Goal: Register for event/course

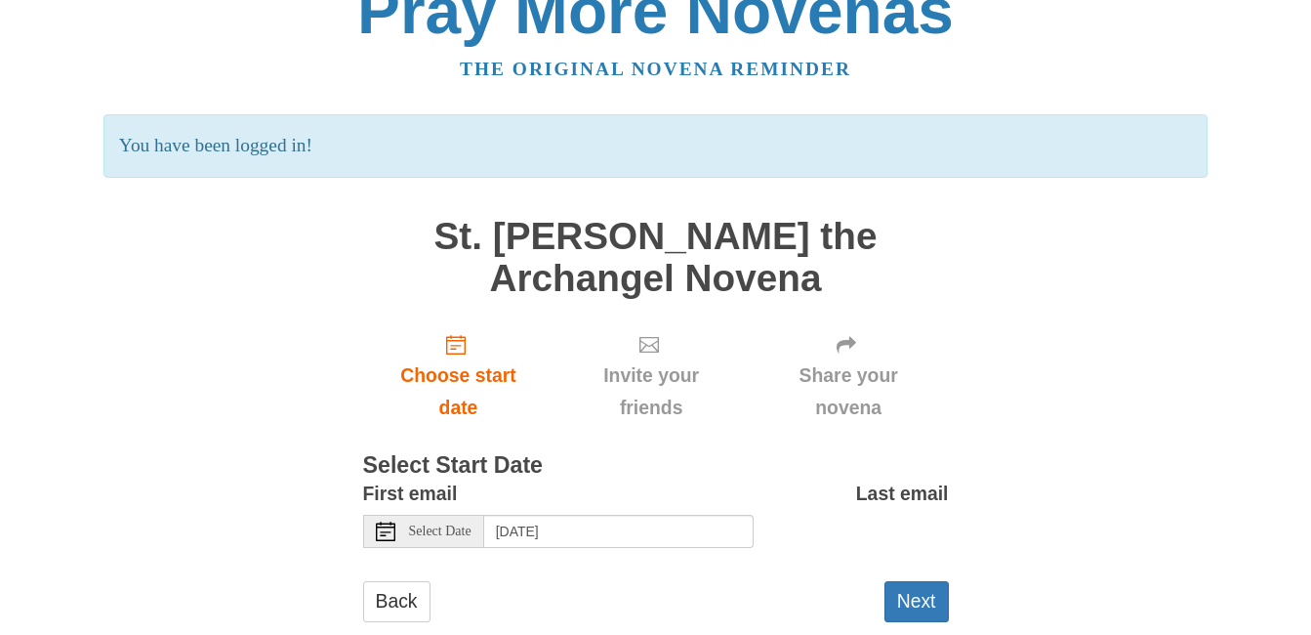
scroll to position [78, 0]
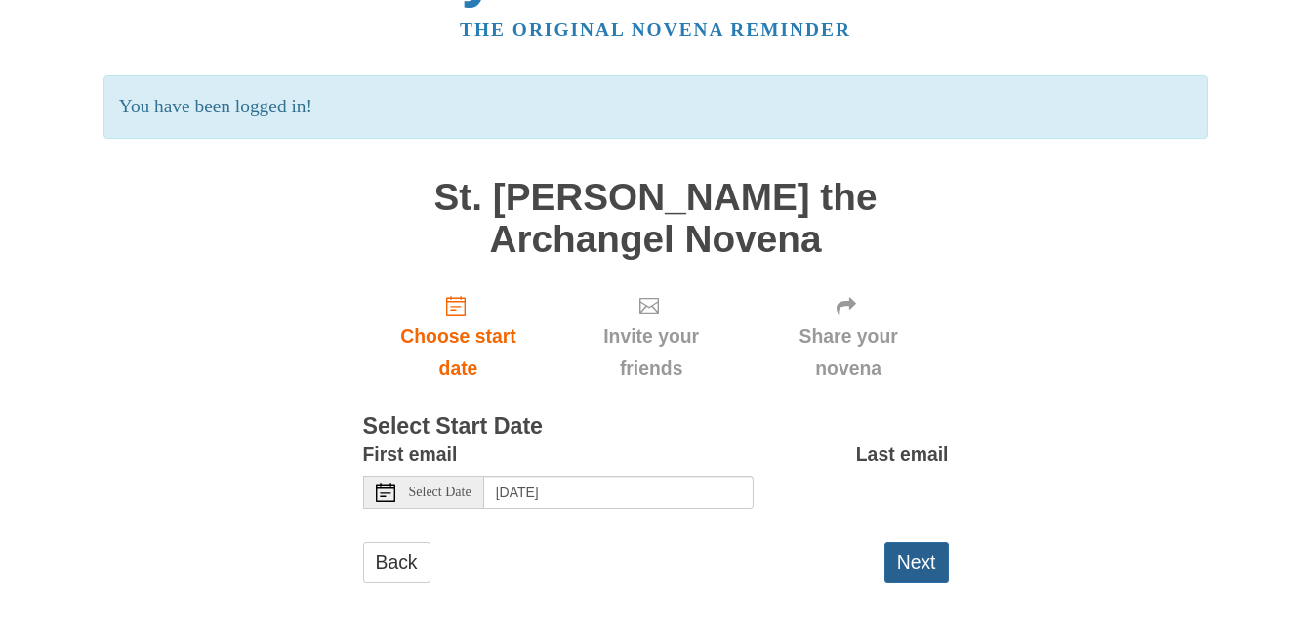
click at [909, 560] on button "Next" at bounding box center [917, 562] width 64 height 40
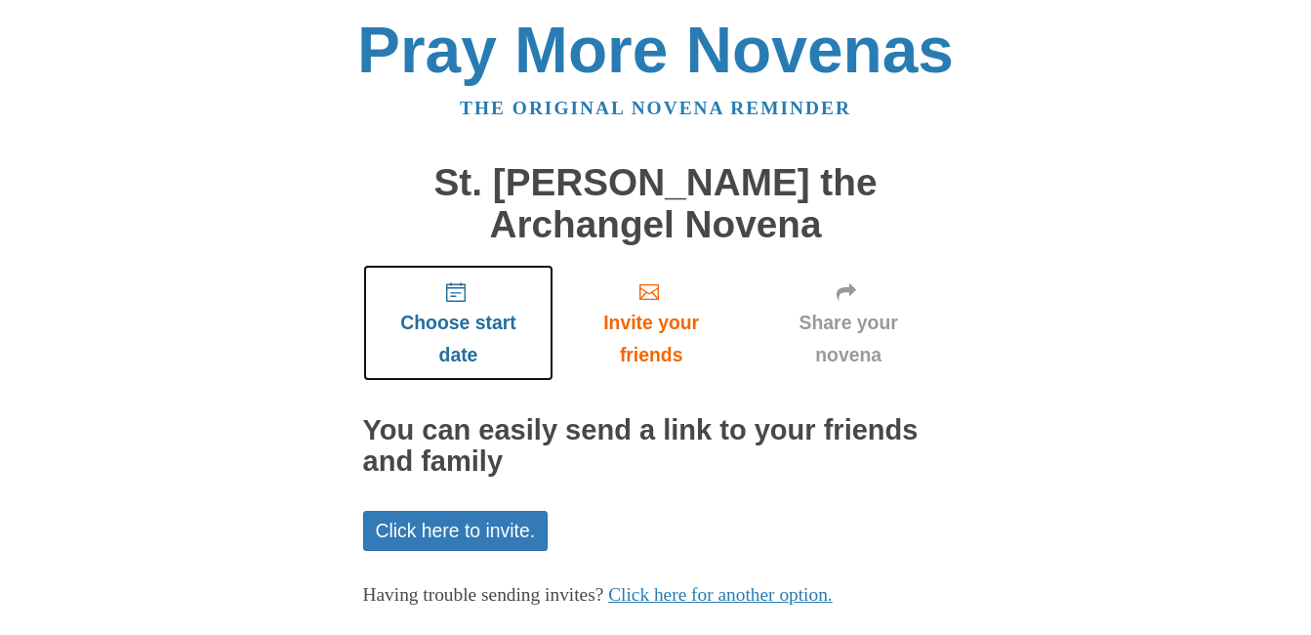
click at [454, 291] on icon "Choose start date" at bounding box center [456, 292] width 20 height 20
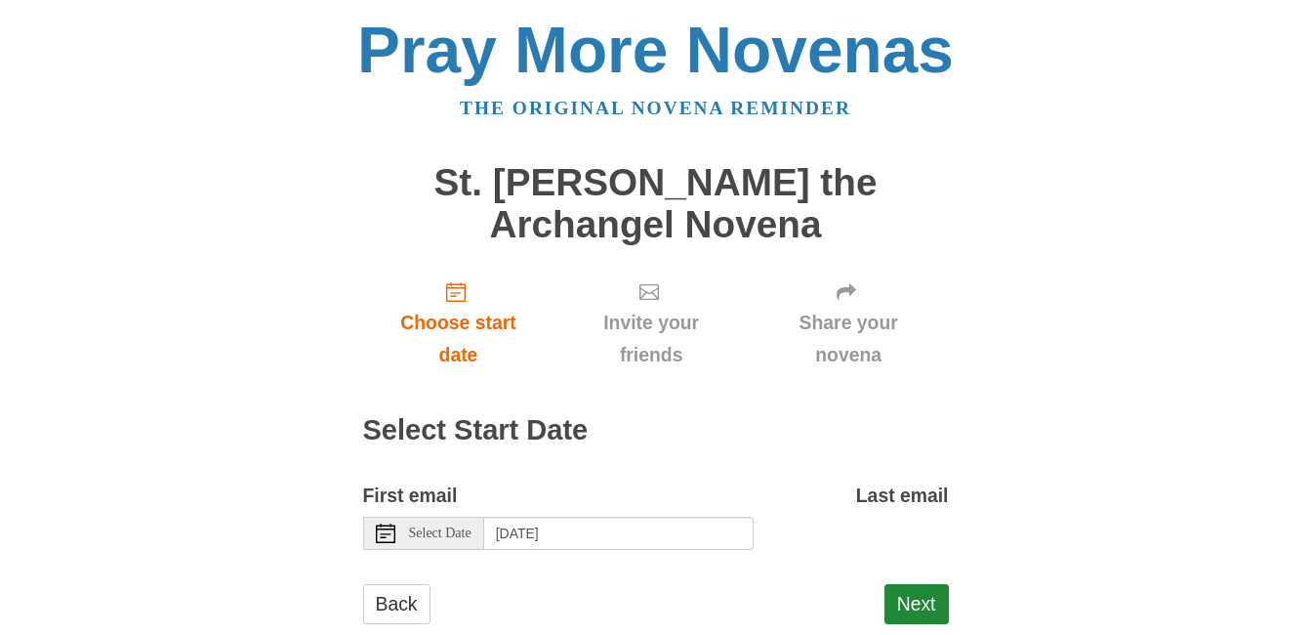
click at [382, 534] on use at bounding box center [386, 533] width 20 height 20
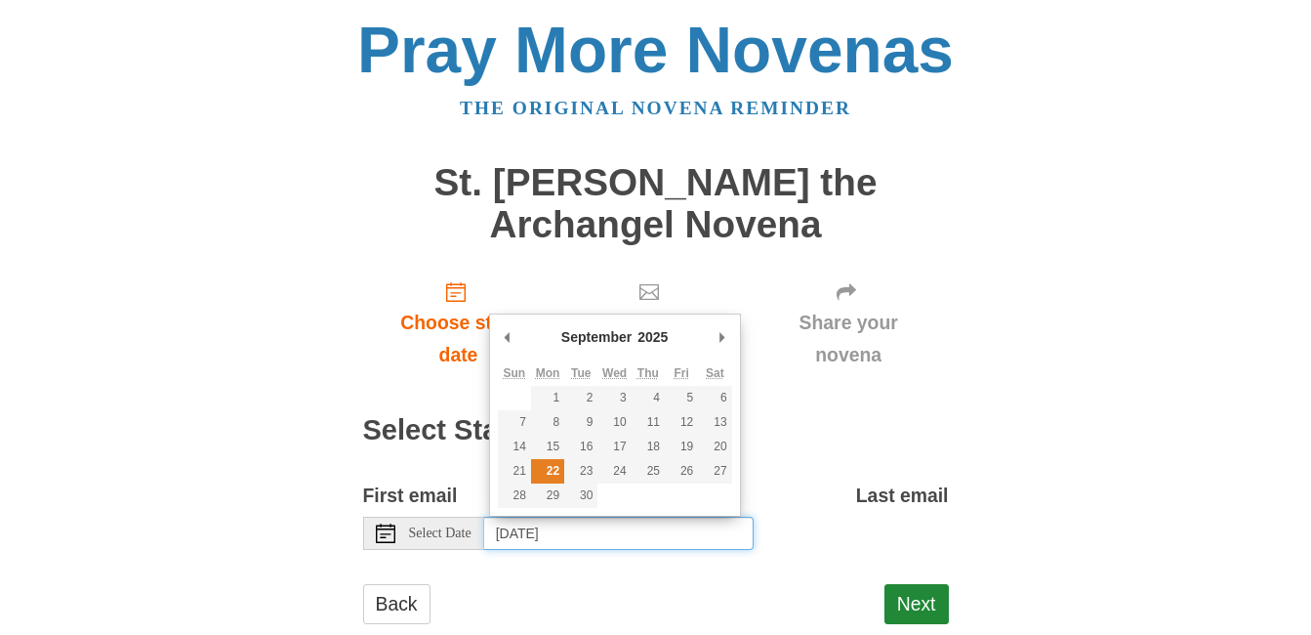
type input "[DATE]"
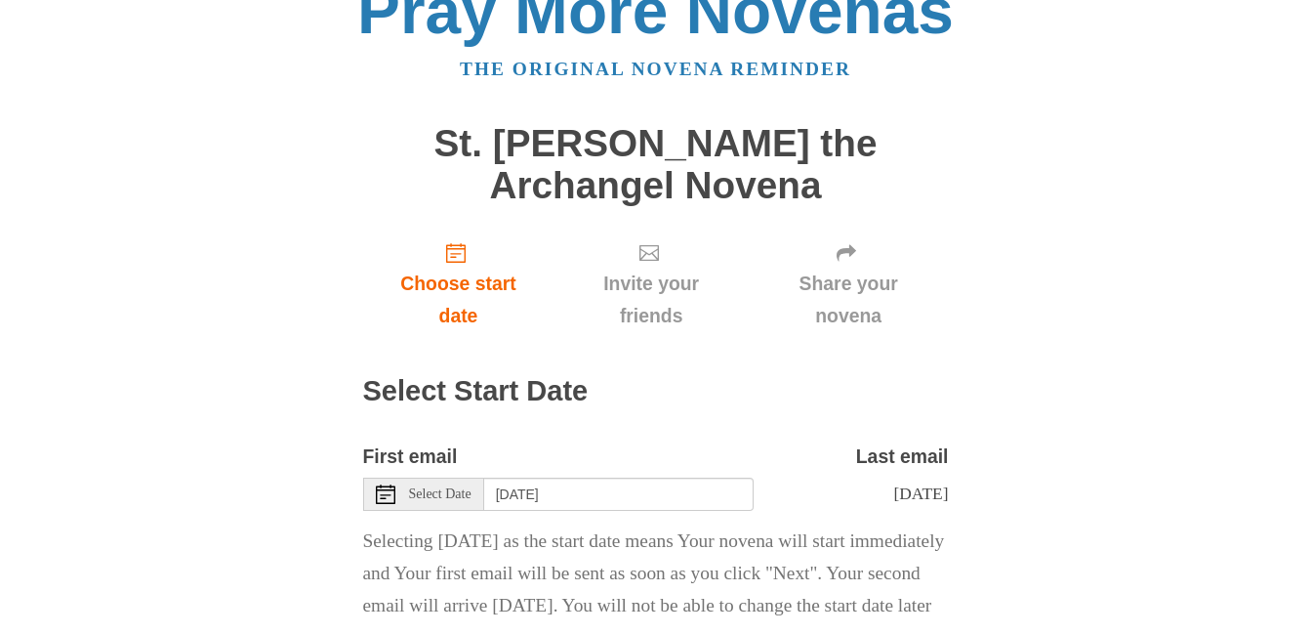
scroll to position [130, 0]
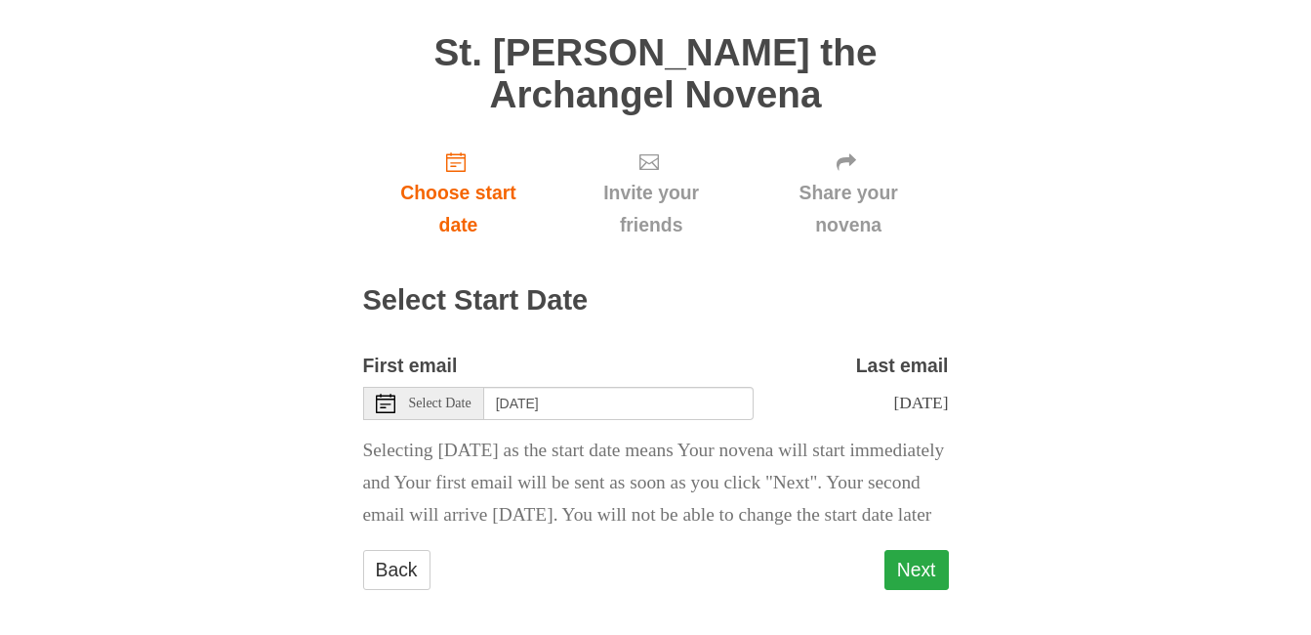
click at [911, 590] on button "Next" at bounding box center [917, 570] width 64 height 40
